Goal: Register for event/course

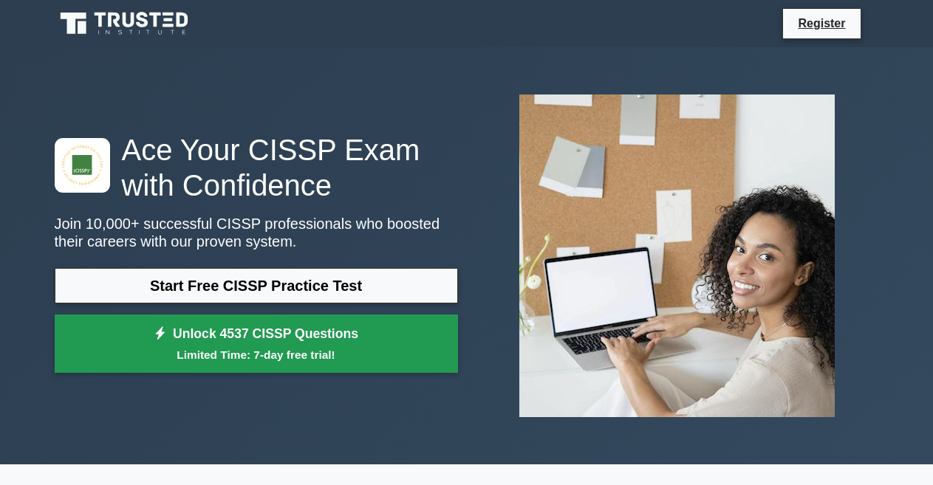
click at [158, 343] on link "Unlock 4537 CISSP Questions Limited Time: 7-day free trial!" at bounding box center [256, 344] width 403 height 59
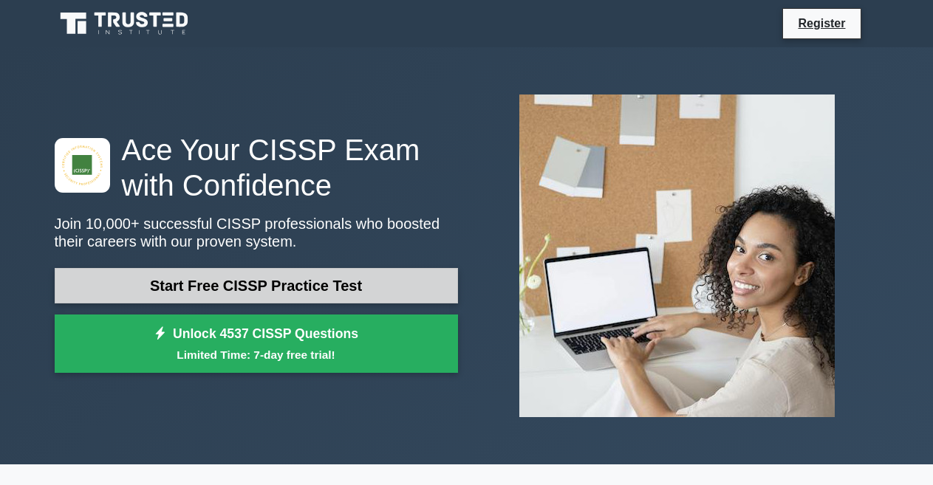
click at [159, 292] on link "Start Free CISSP Practice Test" at bounding box center [256, 285] width 403 height 35
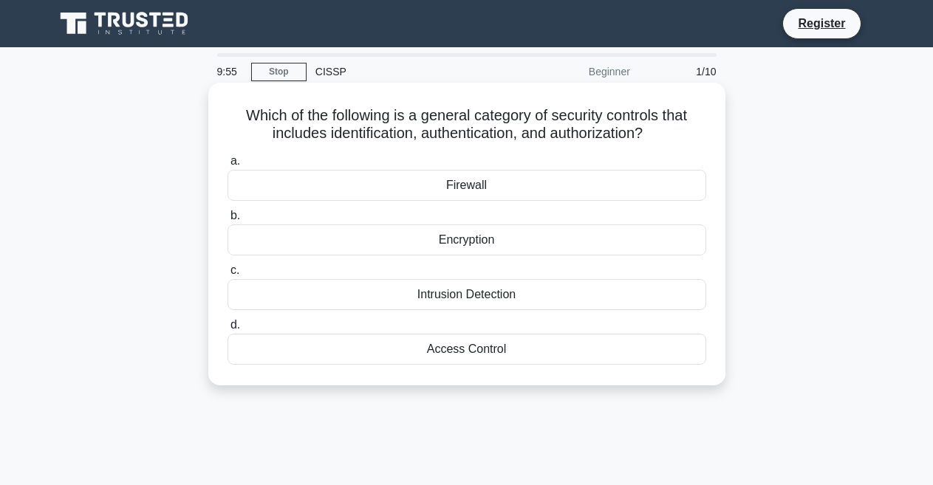
click at [253, 163] on label "a. Firewall" at bounding box center [466, 176] width 479 height 49
click at [227, 163] on input "a. Firewall" at bounding box center [227, 162] width 0 height 10
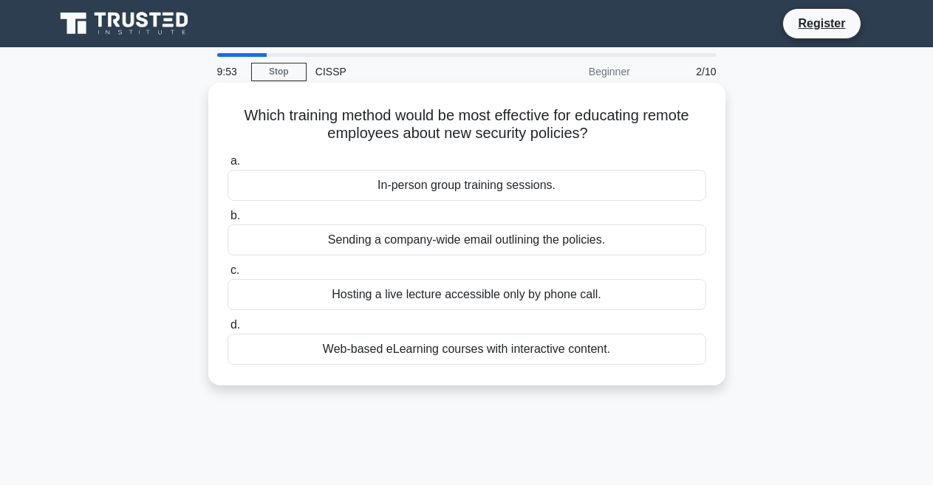
click at [438, 242] on div "Sending a company-wide email outlining the policies." at bounding box center [466, 240] width 479 height 31
click at [227, 221] on input "b. Sending a company-wide email outlining the policies." at bounding box center [227, 216] width 0 height 10
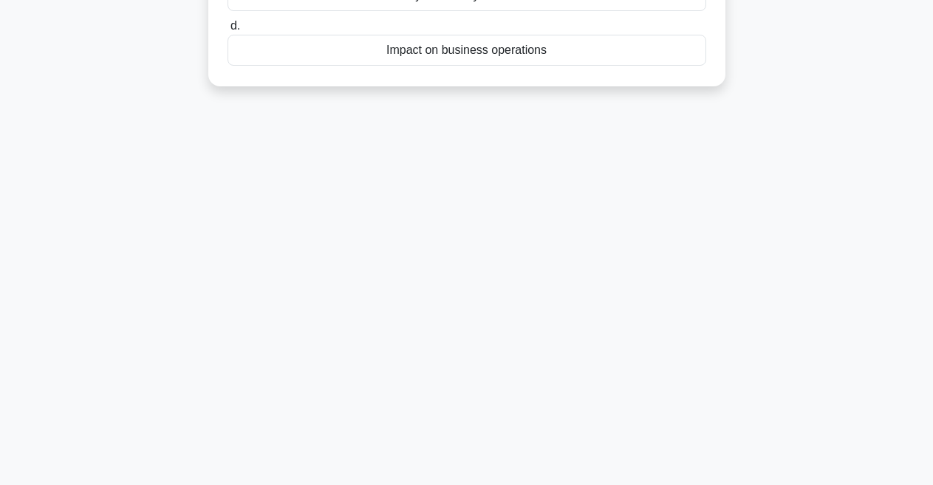
scroll to position [310, 0]
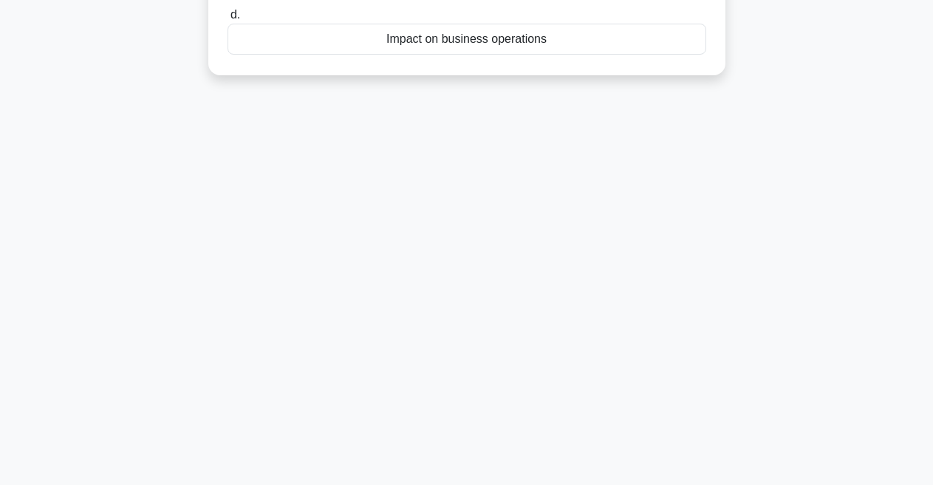
click at [512, 42] on div "Impact on business operations" at bounding box center [466, 39] width 479 height 31
click at [227, 20] on input "d. Impact on business operations" at bounding box center [227, 15] width 0 height 10
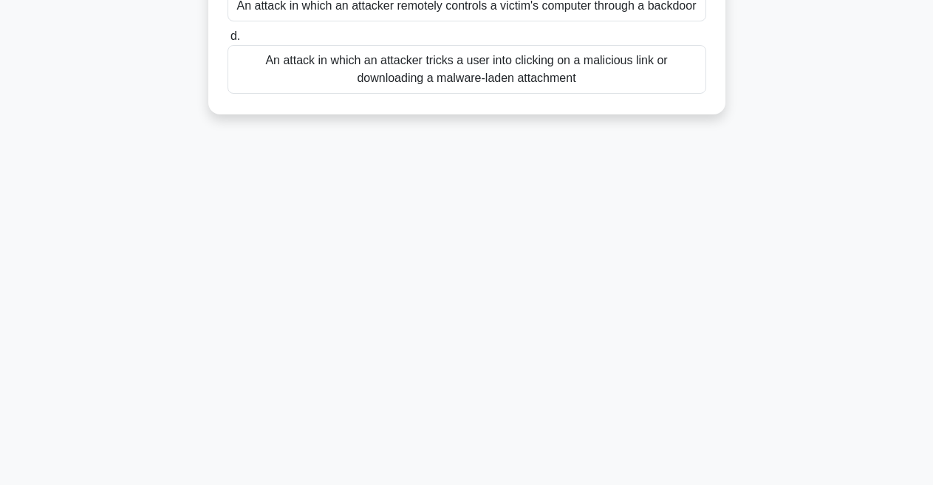
click at [512, 41] on label "d. An attack in which an attacker tricks a user into clicking on a malicious li…" at bounding box center [466, 60] width 479 height 66
click at [227, 41] on input "d. An attack in which an attacker tricks a user into clicking on a malicious li…" at bounding box center [227, 37] width 0 height 10
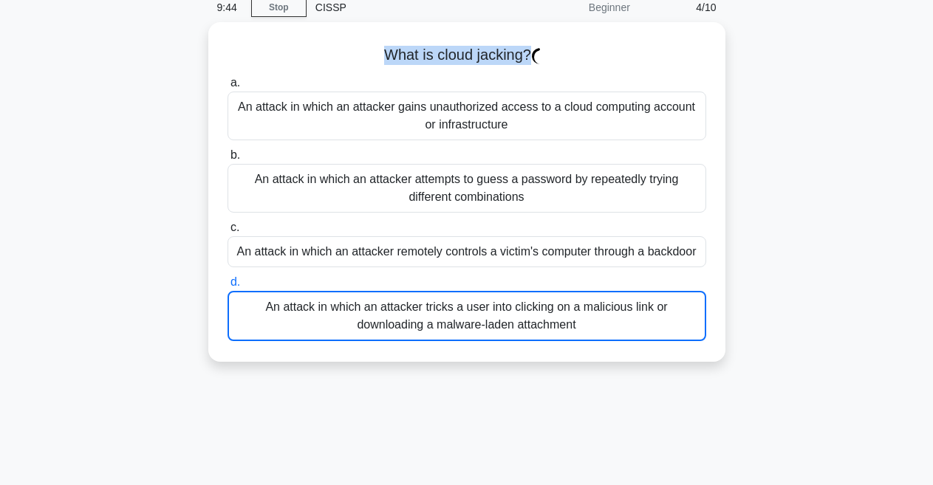
scroll to position [0, 0]
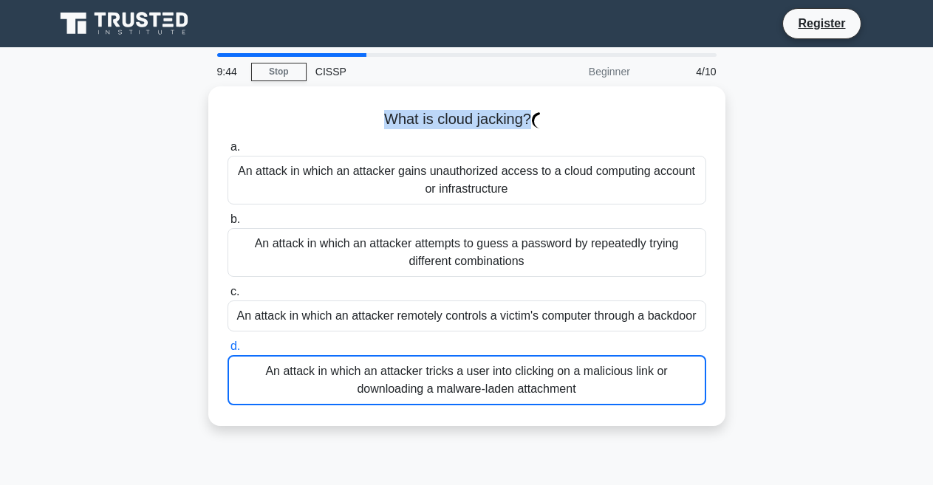
click at [512, 41] on body "Register 9:44 Stop CISSP" at bounding box center [466, 399] width 933 height 798
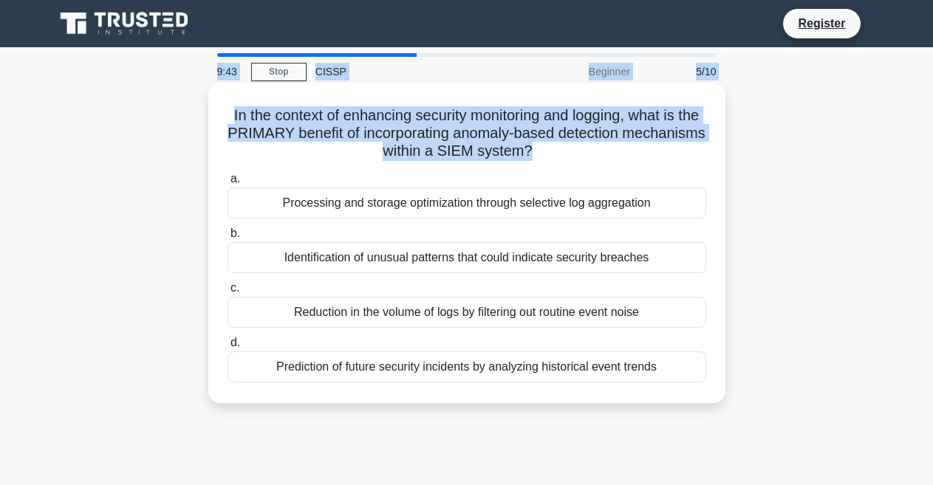
drag, startPoint x: 512, startPoint y: 42, endPoint x: 467, endPoint y: 119, distance: 88.7
click at [467, 119] on body "Register 9:43 Stop CISSP" at bounding box center [466, 399] width 933 height 798
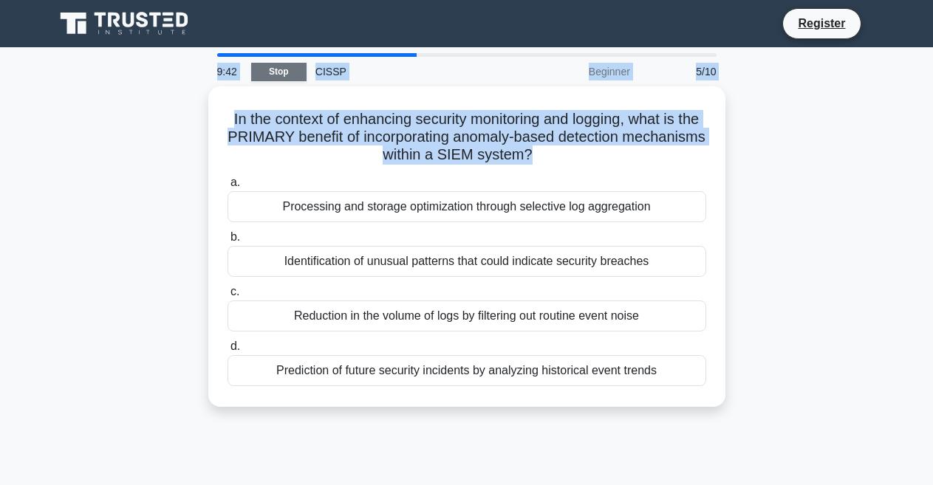
click at [270, 75] on link "Stop" at bounding box center [278, 72] width 55 height 18
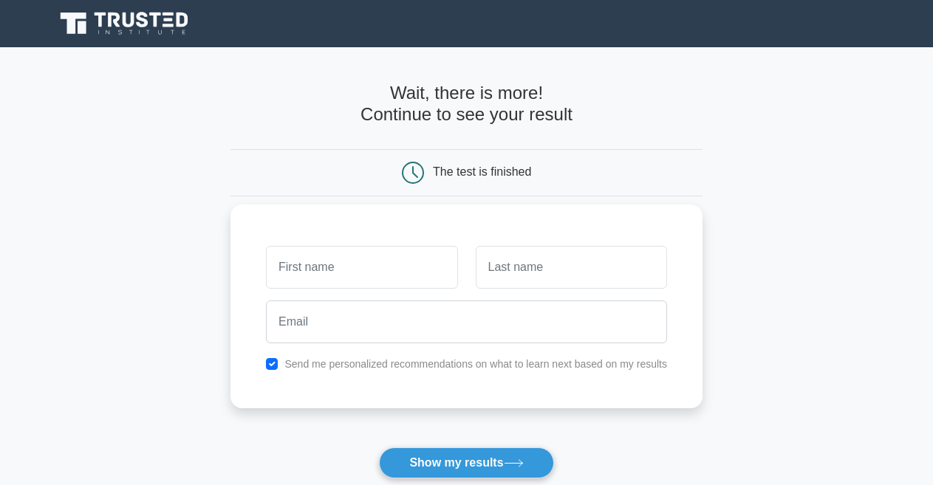
click at [374, 265] on input "text" at bounding box center [361, 267] width 191 height 43
type input "v"
click at [374, 265] on input "text" at bounding box center [361, 267] width 191 height 43
type input "b"
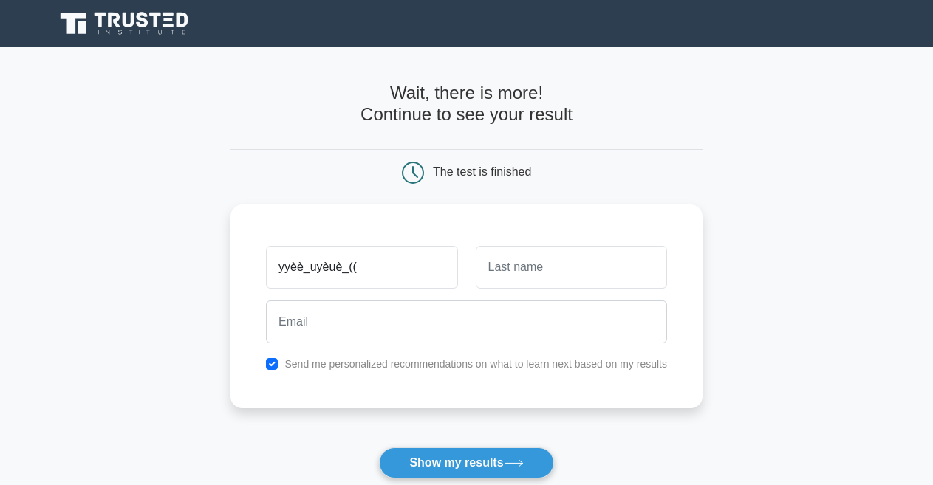
type input "yyèè_uyèuè_(("
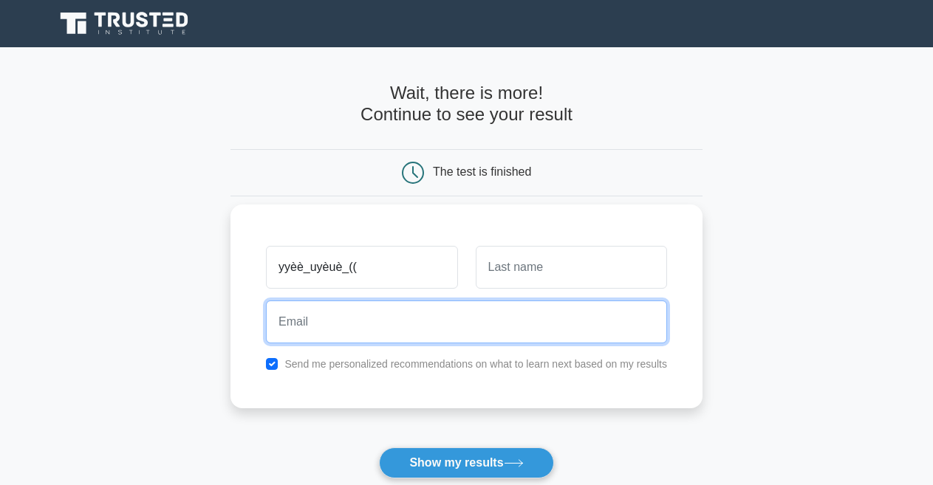
click at [385, 320] on input "email" at bounding box center [466, 322] width 401 height 43
type input "https://discord.gg/xHQEYqZQ"
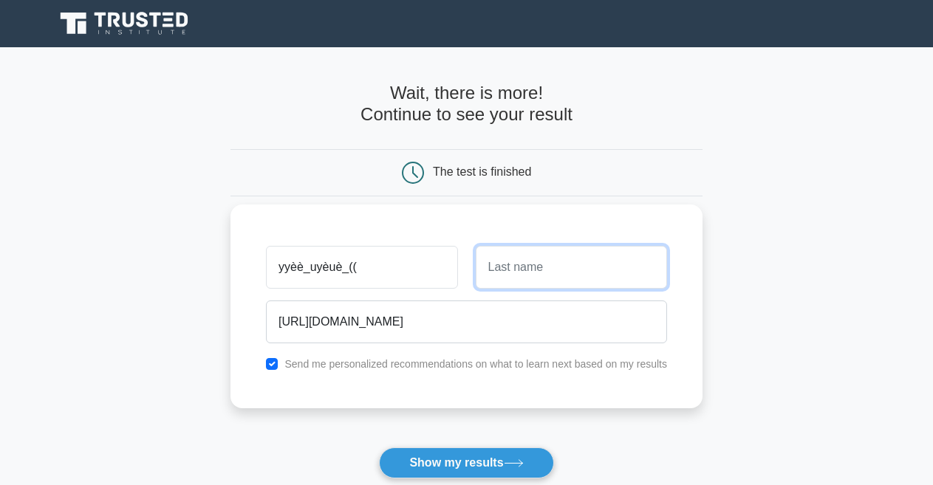
click at [503, 270] on input "text" at bounding box center [571, 267] width 191 height 43
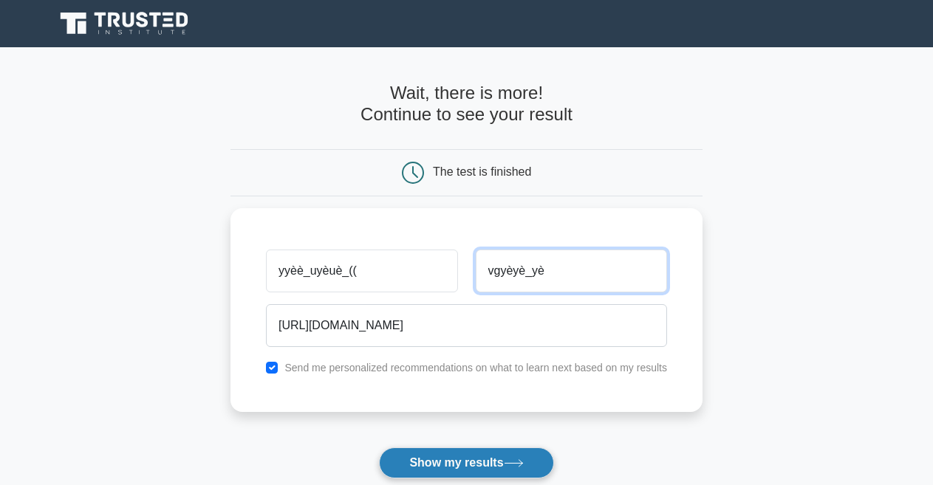
type input "vgyèyè_yè"
click at [467, 459] on button "Show my results" at bounding box center [466, 463] width 174 height 31
click at [467, 460] on button "Show my results" at bounding box center [466, 463] width 174 height 31
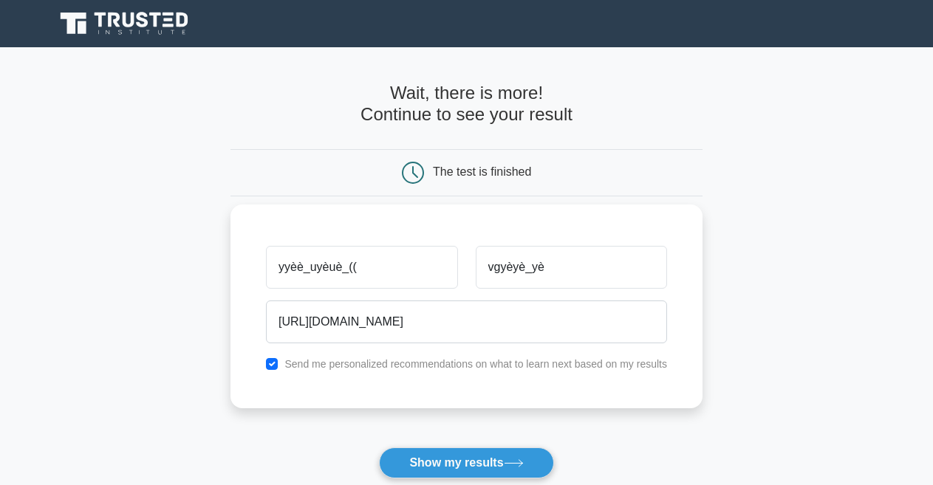
drag, startPoint x: 467, startPoint y: 460, endPoint x: 616, endPoint y: 348, distance: 186.1
click at [616, 348] on form "Wait, there is more! Continue to see your result The test is finished vgyèyè_yè" at bounding box center [466, 313] width 472 height 461
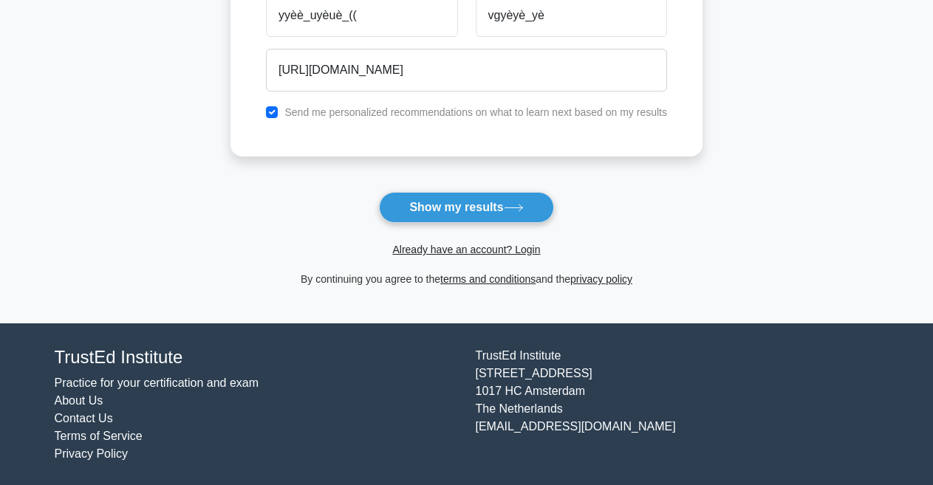
scroll to position [258, 0]
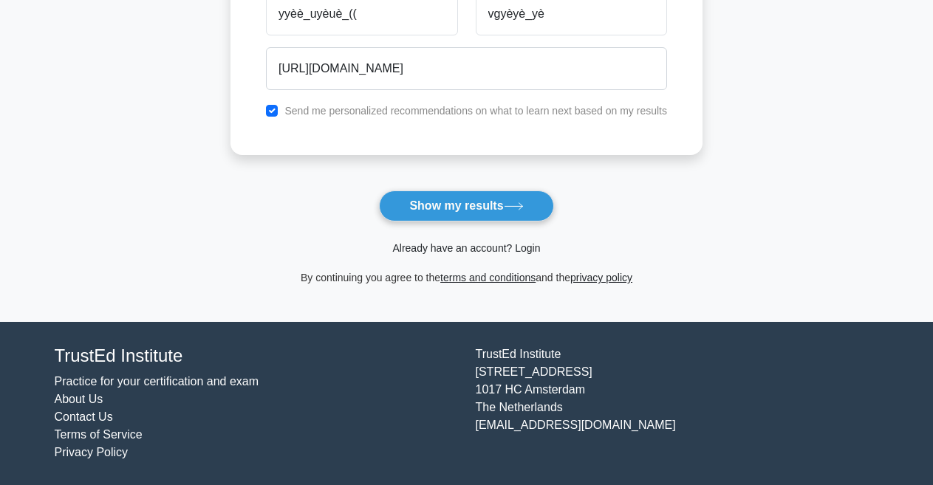
click at [428, 245] on link "Already have an account? Login" at bounding box center [466, 248] width 148 height 12
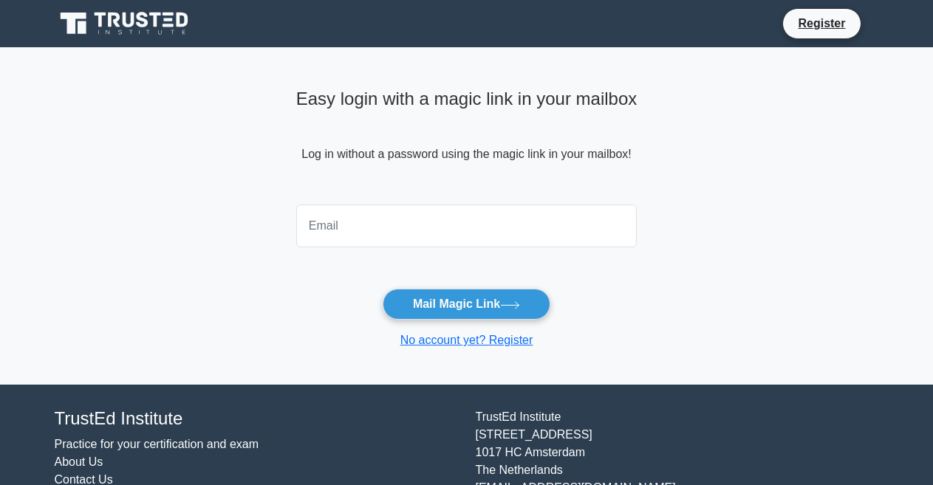
click at [368, 238] on input "email" at bounding box center [466, 226] width 341 height 43
type input "!::;!:;:;dssdsnbcdxkjj"
click at [445, 308] on button "Mail Magic Link" at bounding box center [467, 304] width 168 height 31
click at [445, 307] on button "Mail Magic Link" at bounding box center [467, 304] width 168 height 31
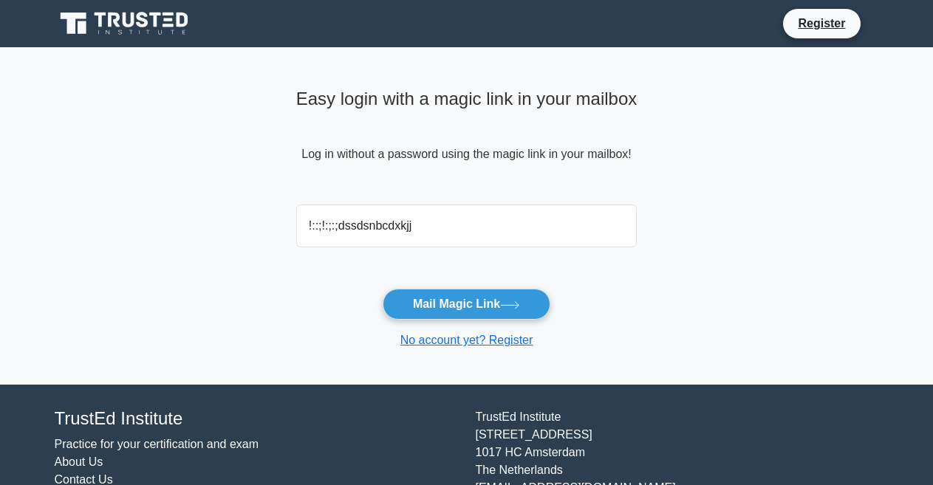
drag, startPoint x: 444, startPoint y: 307, endPoint x: 677, endPoint y: -13, distance: 395.9
click at [677, 0] on html "Register Easy login with a magic link in your mailbox" at bounding box center [466, 274] width 933 height 548
click at [825, 18] on link "Register" at bounding box center [821, 23] width 65 height 18
